Goal: Transaction & Acquisition: Obtain resource

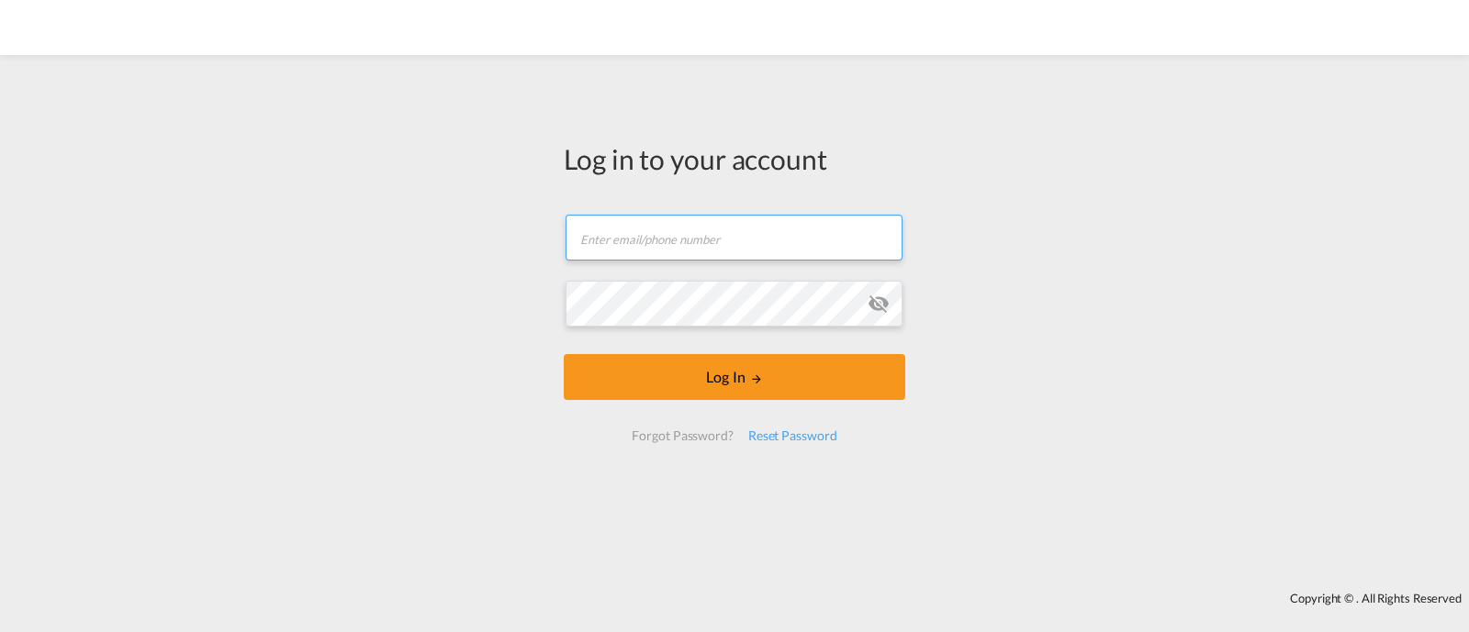
type input "[EMAIL_ADDRESS][DOMAIN_NAME]"
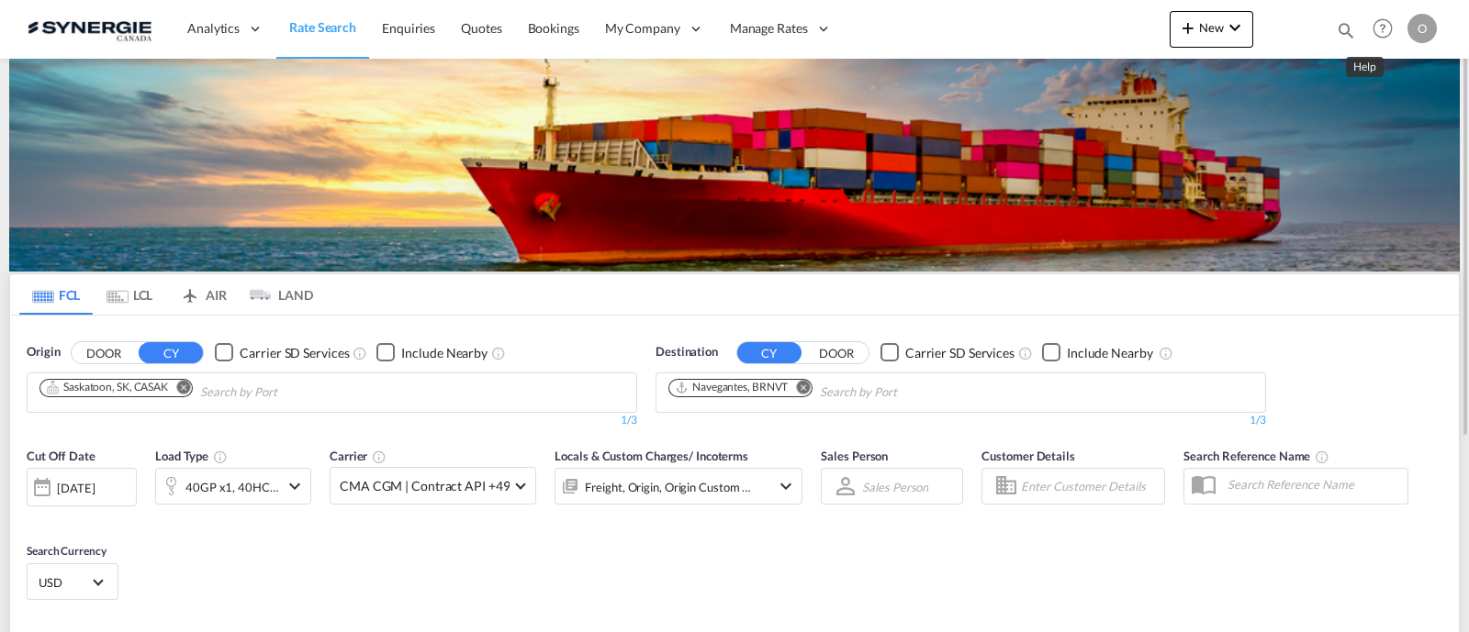
click at [1367, 25] on md-icon "Help" at bounding box center [1382, 28] width 31 height 31
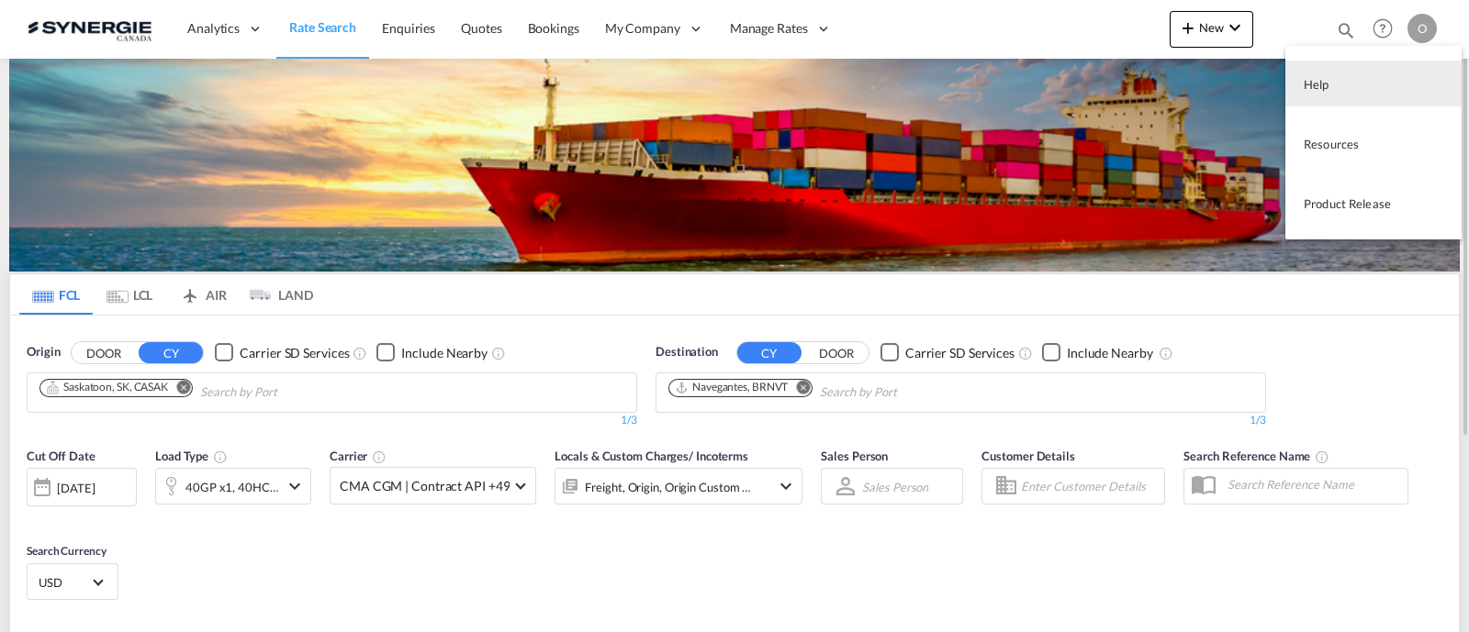
click at [1322, 34] on md-backdrop at bounding box center [734, 316] width 1469 height 632
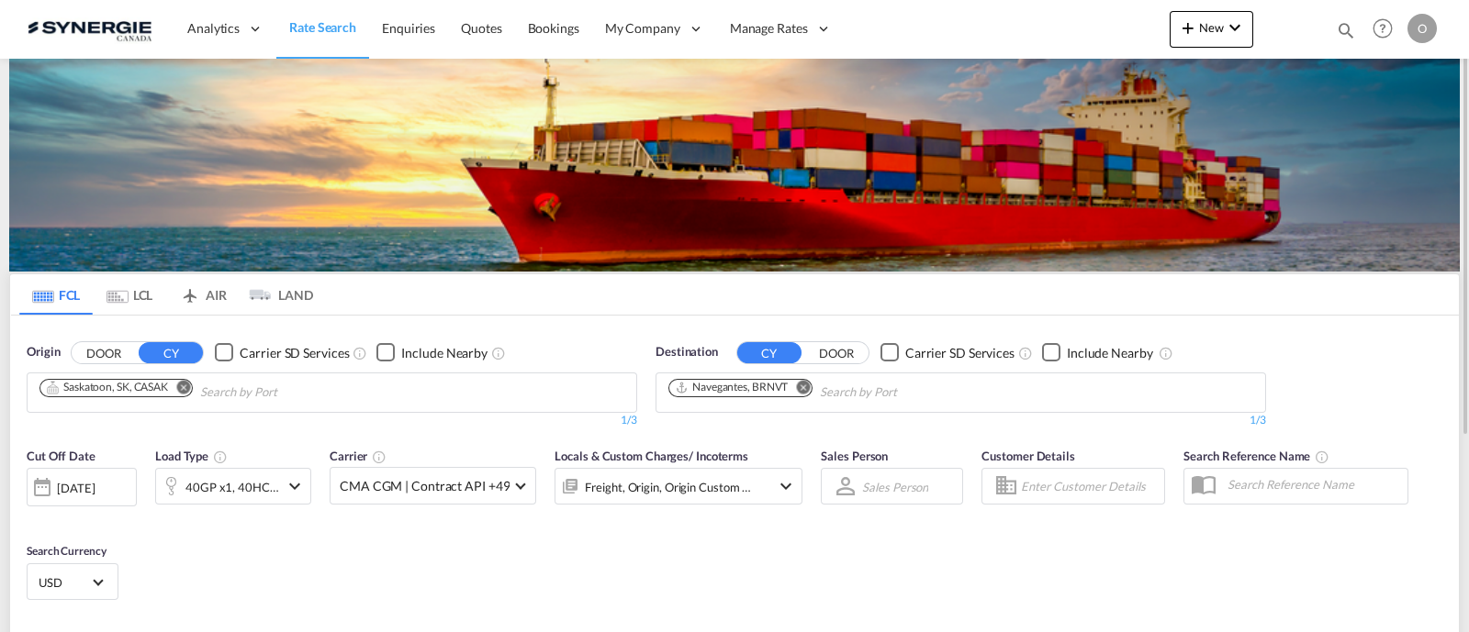
click at [1337, 28] on md-icon "icon-magnify" at bounding box center [1346, 30] width 20 height 20
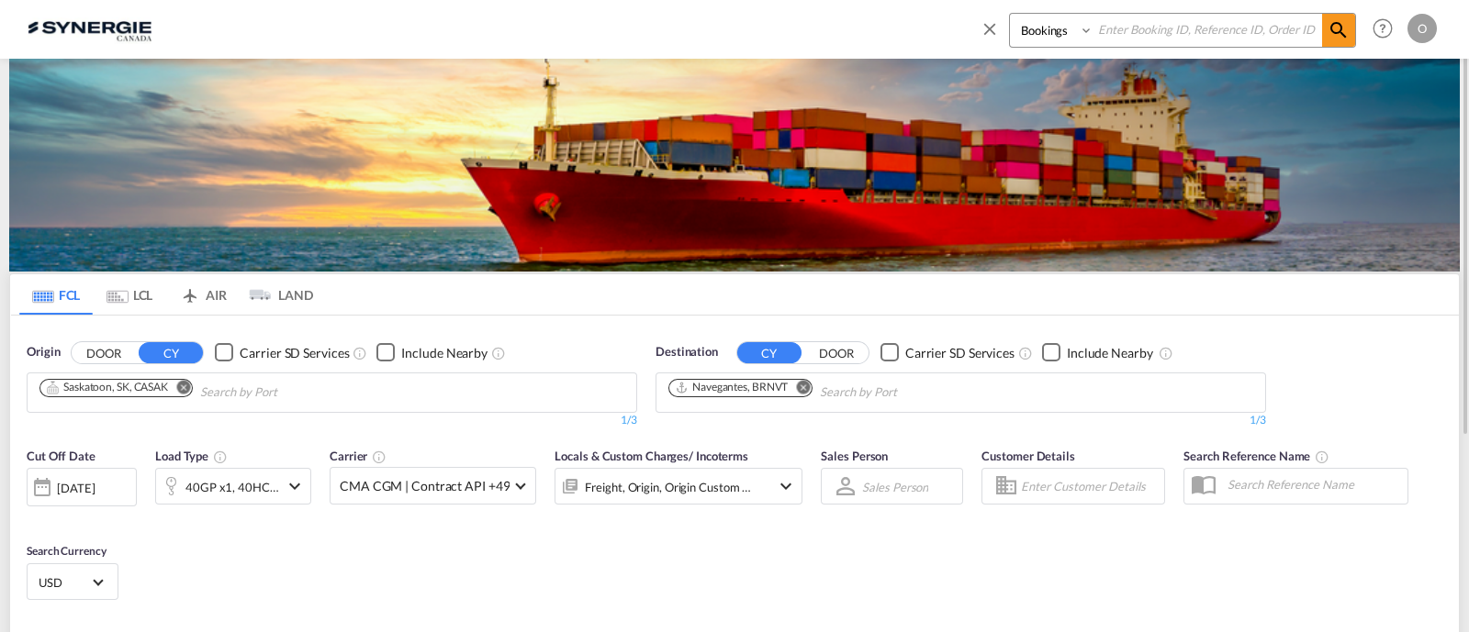
click at [1037, 40] on select "Bookings Quotes Enquiries" at bounding box center [1053, 30] width 87 height 33
select select "Quotes"
click at [1010, 14] on select "Bookings Quotes Enquiries" at bounding box center [1053, 30] width 87 height 33
click at [1119, 27] on input at bounding box center [1207, 30] width 229 height 32
paste input "SYC000013939"
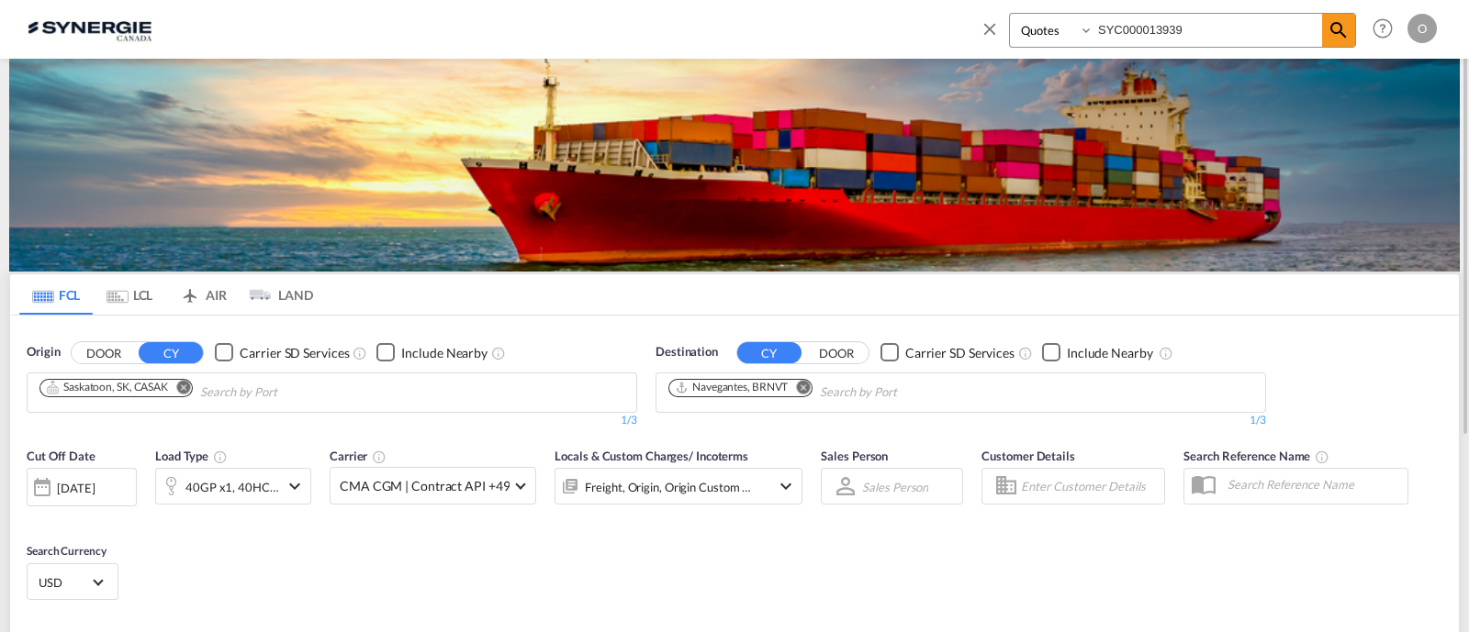
type input "SYC000013939"
click at [1347, 11] on div "Bookings Quotes Enquiries SYC000013939 O My Profile Logout" at bounding box center [1204, 28] width 473 height 57
click at [1340, 22] on md-icon "icon-magnify" at bounding box center [1338, 30] width 22 height 22
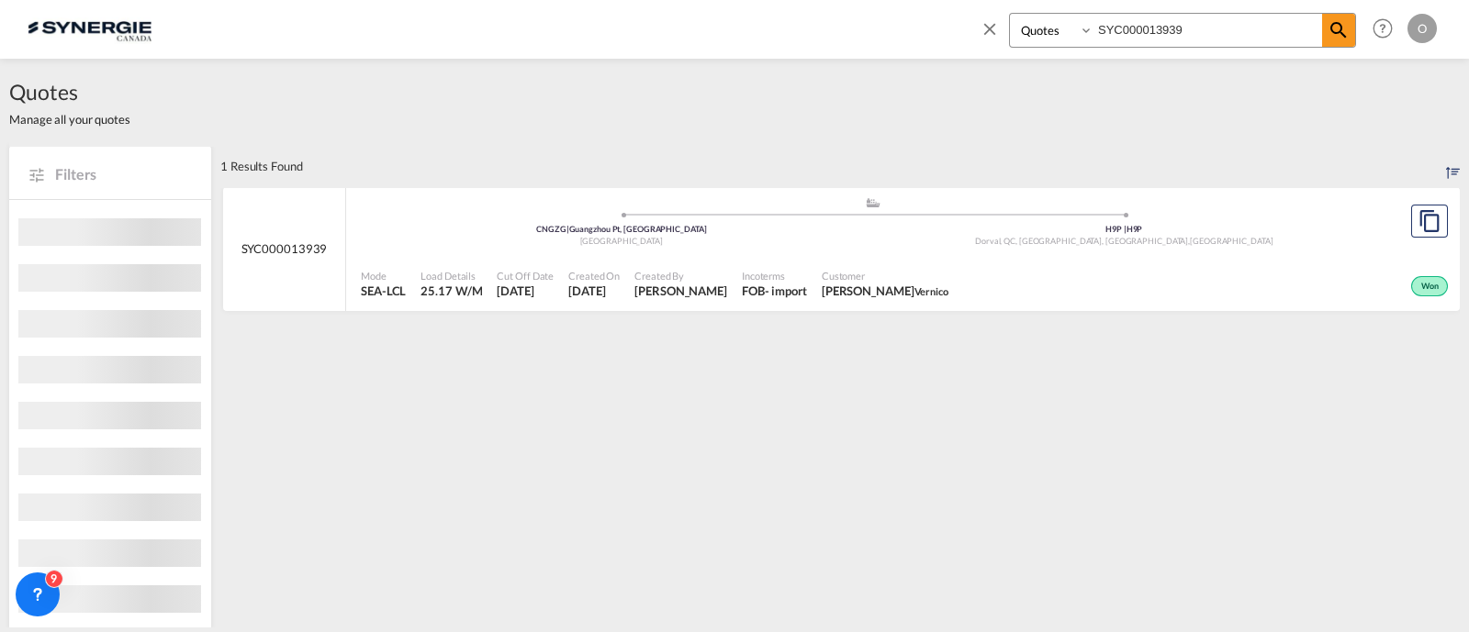
click at [768, 285] on div "- import" at bounding box center [786, 291] width 42 height 17
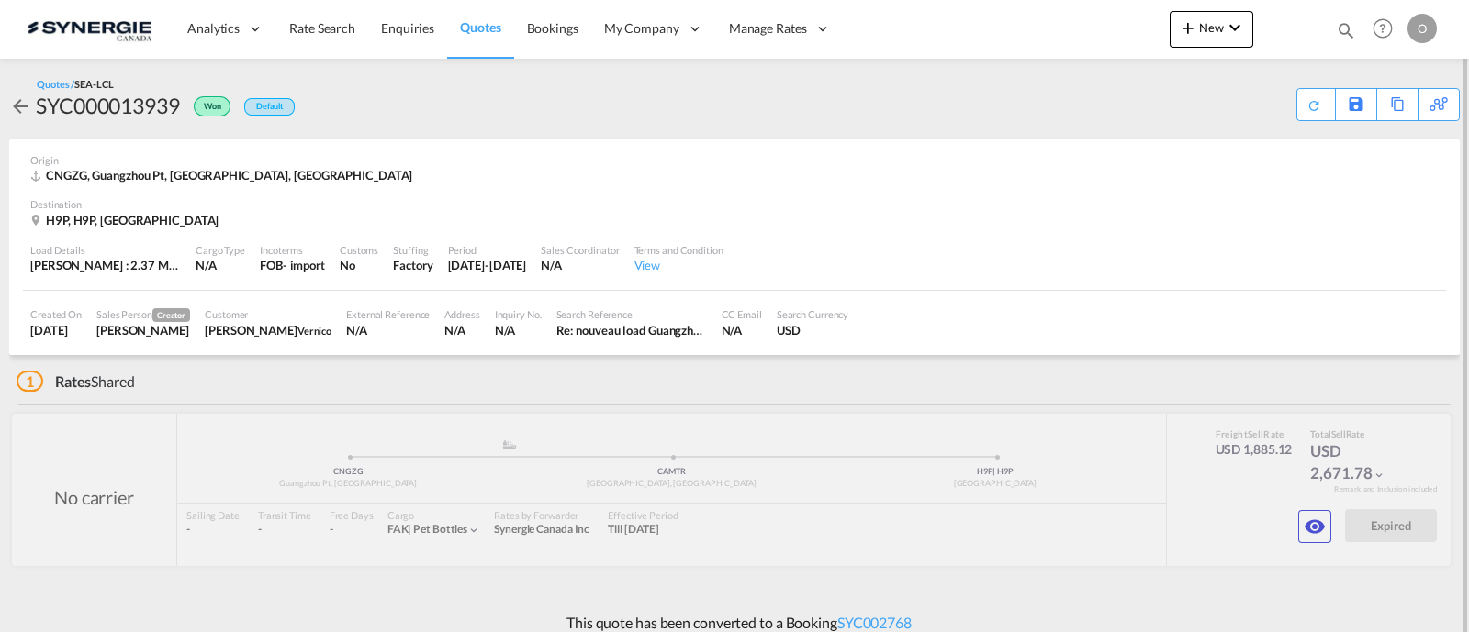
scroll to position [15, 0]
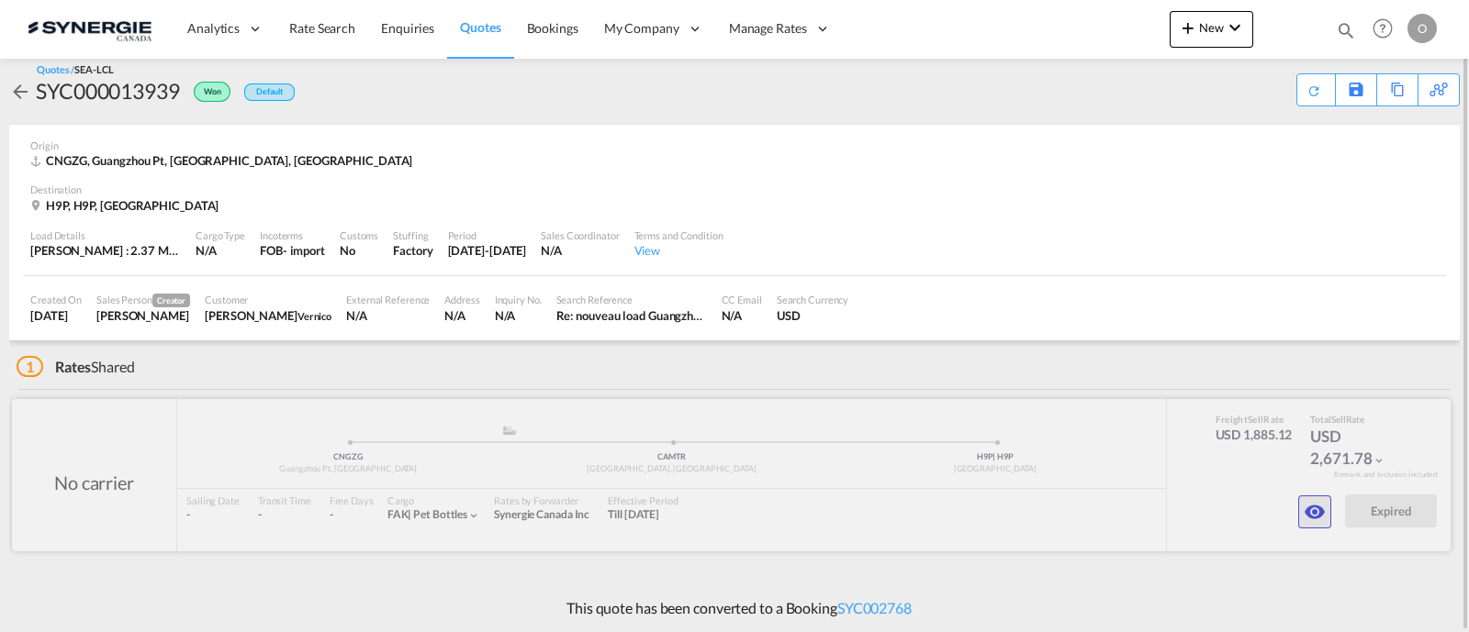
click at [1321, 519] on md-icon "icon-eye" at bounding box center [1314, 512] width 22 height 22
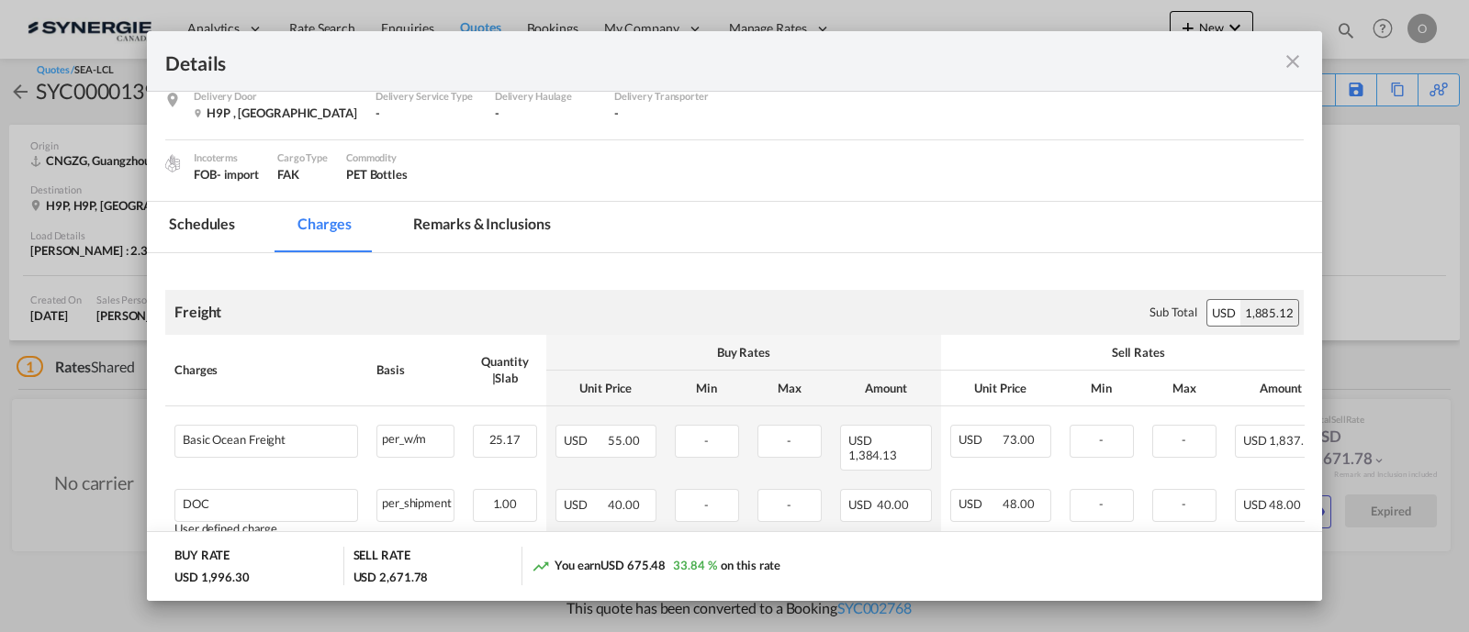
scroll to position [191, 0]
click at [516, 224] on md-tab-item "Remarks & Inclusions" at bounding box center [481, 228] width 181 height 50
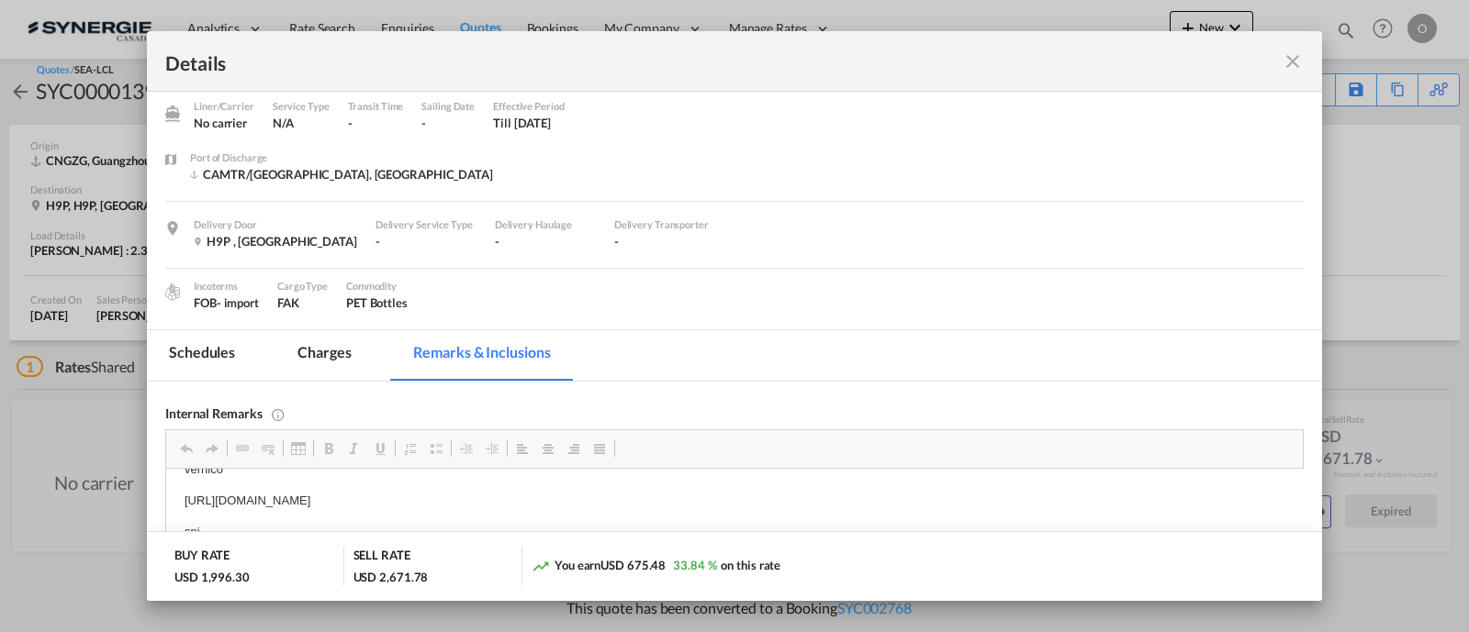
scroll to position [0, 0]
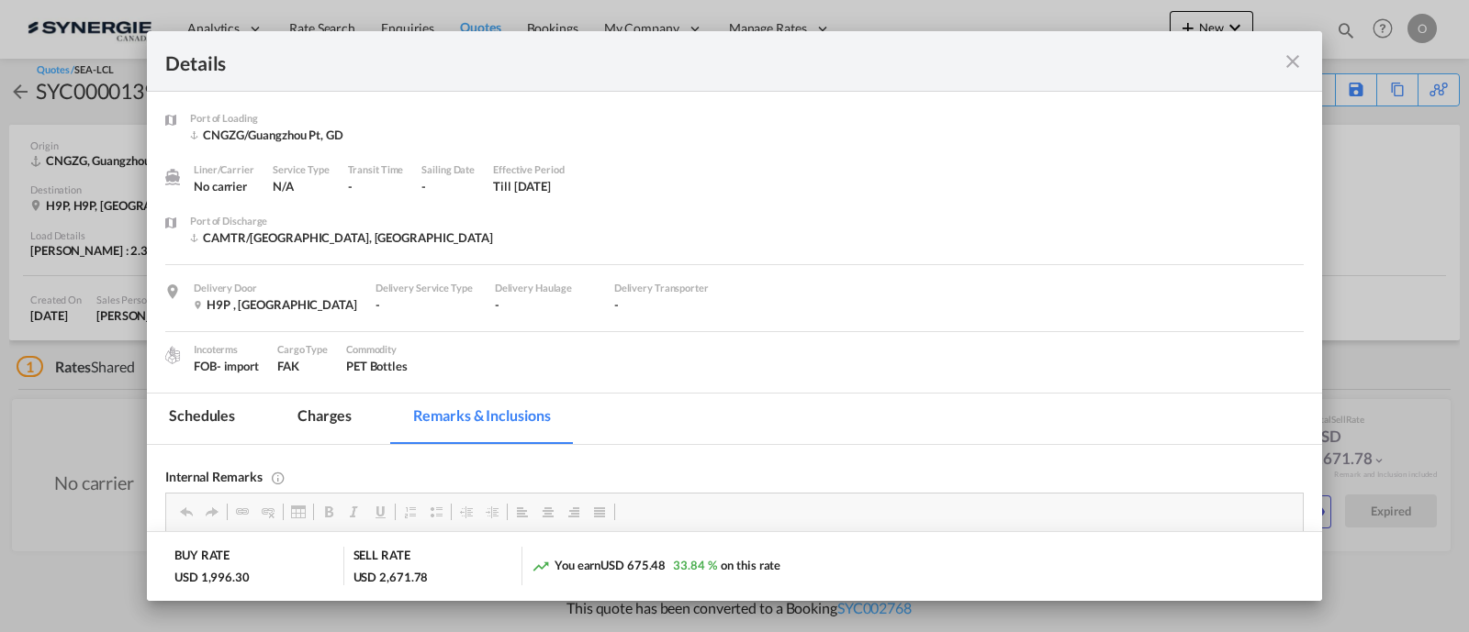
click at [346, 422] on md-tab-item "Charges" at bounding box center [323, 419] width 97 height 50
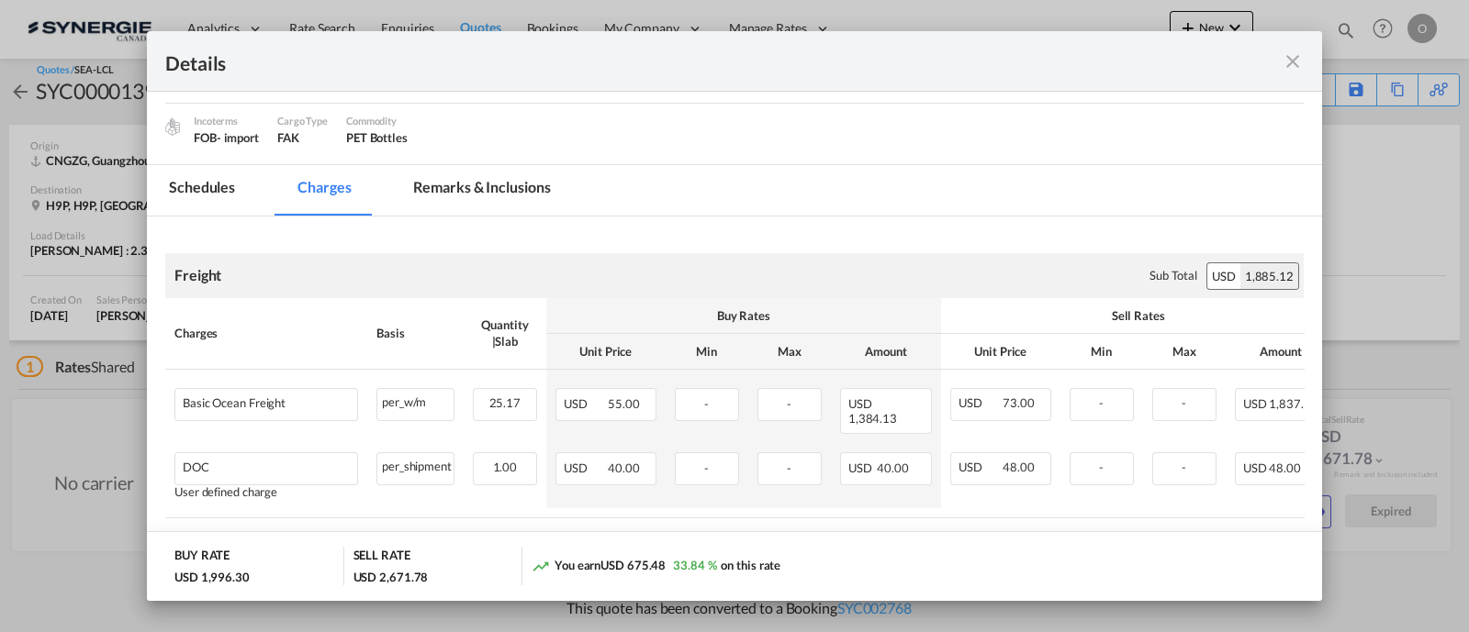
scroll to position [229, 0]
drag, startPoint x: 174, startPoint y: 189, endPoint x: 211, endPoint y: 208, distance: 41.5
click at [174, 188] on md-tab-item "Schedules" at bounding box center [202, 190] width 110 height 50
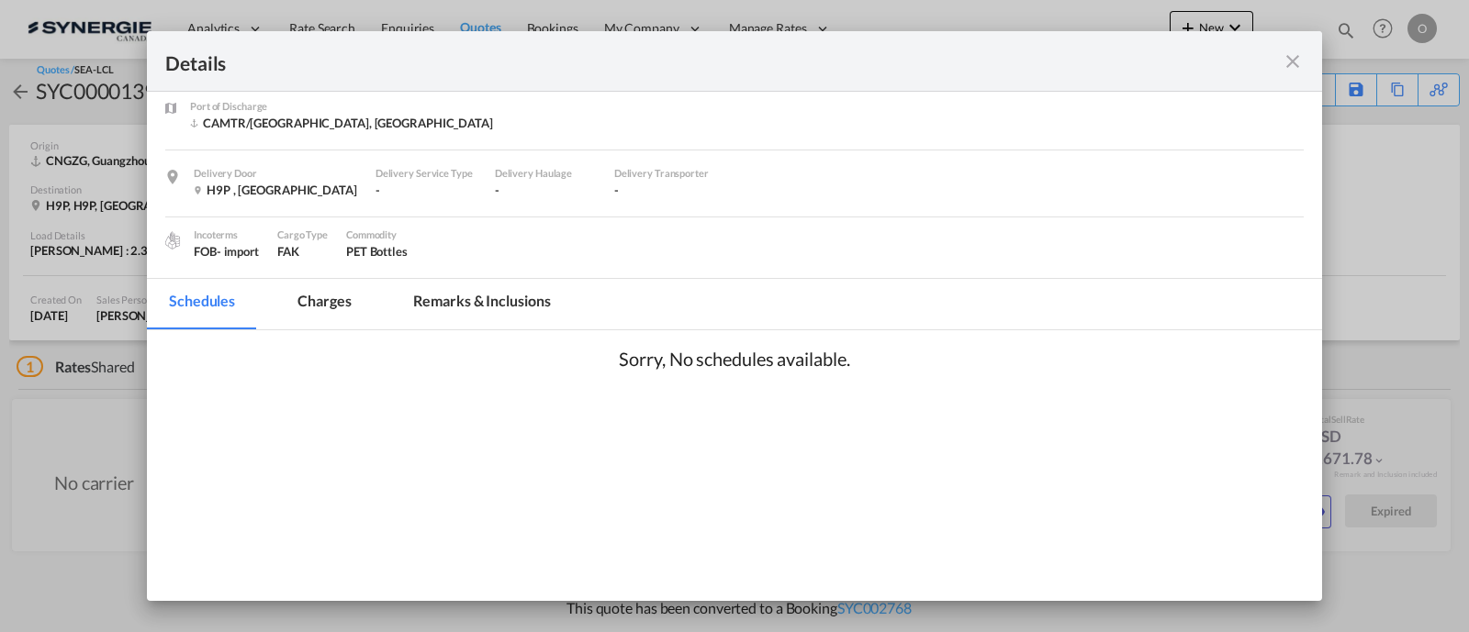
scroll to position [114, 0]
click at [1293, 61] on md-icon "icon-close fg-AAA8AD m-0 cursor" at bounding box center [1292, 61] width 22 height 22
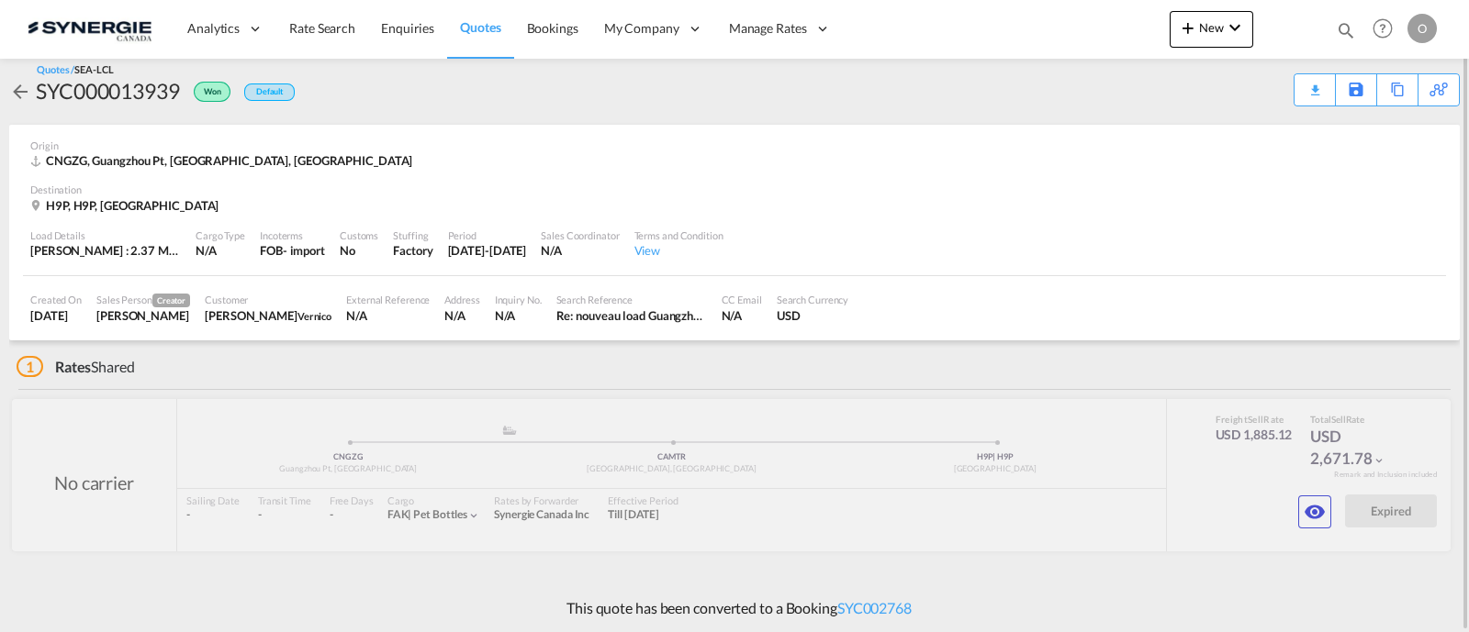
click at [464, 269] on div "Load Details [PERSON_NAME] : 2.37 MT | Volumetric Wt : 25.17 CBM | Chargeable W…" at bounding box center [734, 245] width 1423 height 62
click at [1244, 201] on div "H9P, H9P, [GEOGRAPHIC_DATA]" at bounding box center [734, 205] width 1408 height 17
click at [1301, 95] on div "Download Quote" at bounding box center [1279, 88] width 94 height 29
